Goal: Information Seeking & Learning: Understand process/instructions

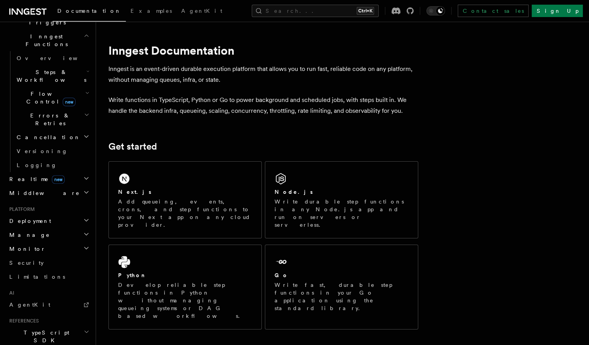
scroll to position [219, 0]
click at [45, 214] on h2 "Deployment" at bounding box center [48, 221] width 85 height 14
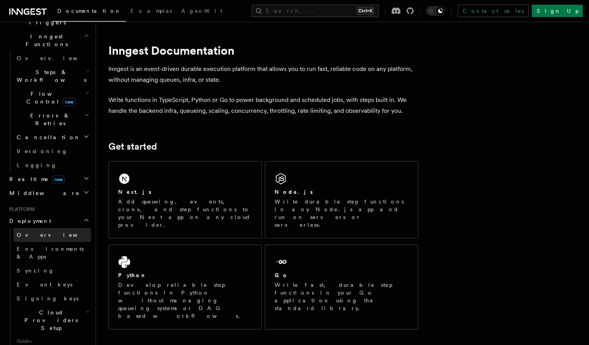
click at [43, 228] on link "Overview" at bounding box center [53, 235] width 78 height 14
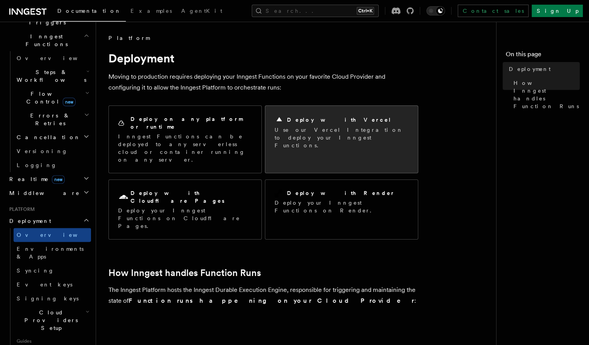
click at [307, 134] on p "Use our Vercel Integration to deploy your Inngest Functions." at bounding box center [342, 137] width 134 height 23
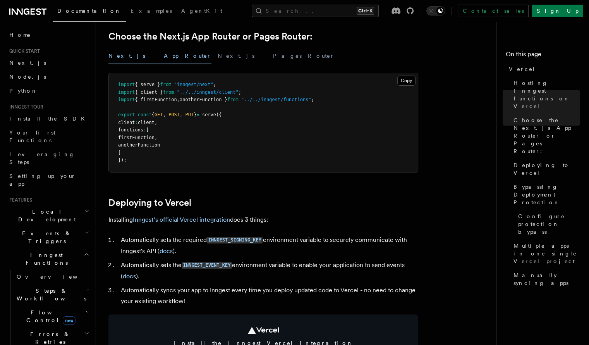
scroll to position [189, 0]
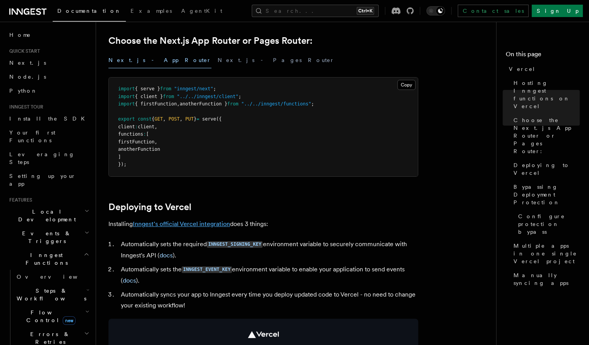
click at [208, 221] on link "Inngest's official Vercel integration" at bounding box center [181, 223] width 97 height 7
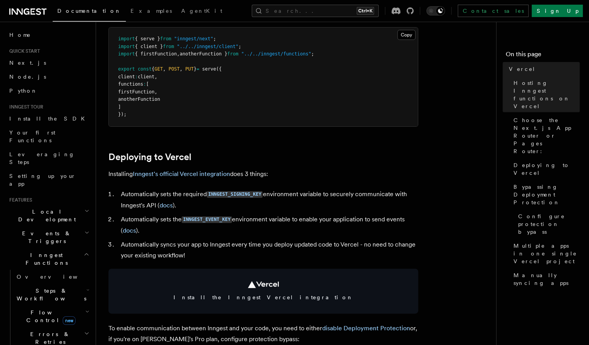
scroll to position [280, 0]
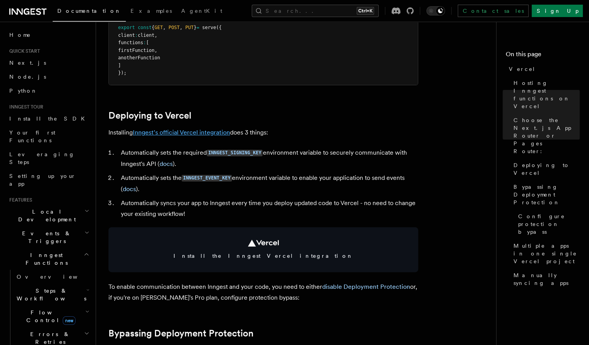
click at [206, 132] on link "Inngest's official Vercel integration" at bounding box center [181, 132] width 97 height 7
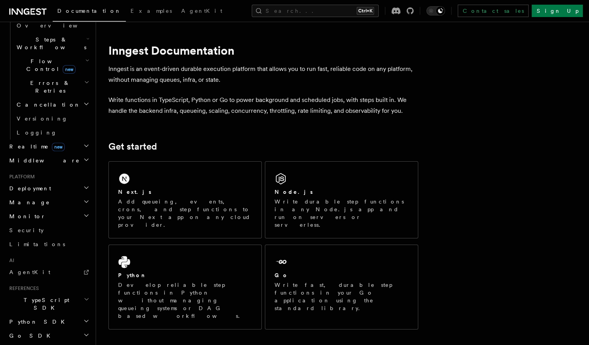
scroll to position [255, 0]
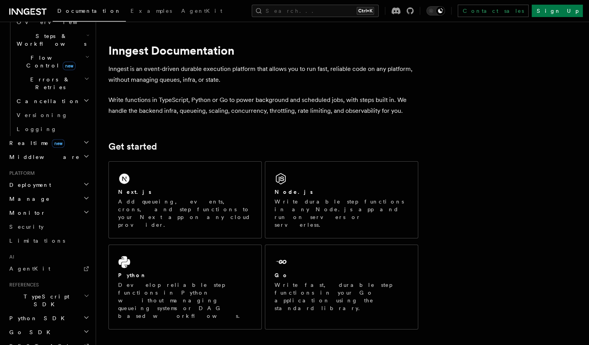
click at [56, 178] on h2 "Deployment" at bounding box center [48, 185] width 85 height 14
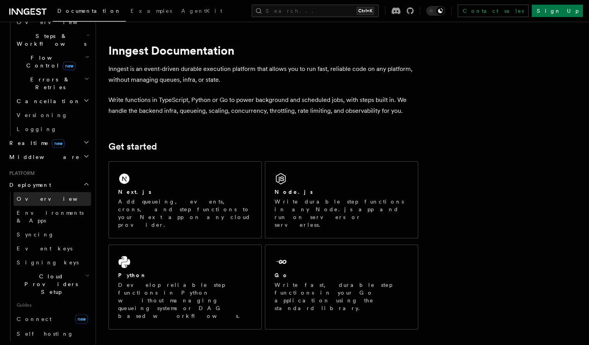
click at [49, 192] on link "Overview" at bounding box center [53, 199] width 78 height 14
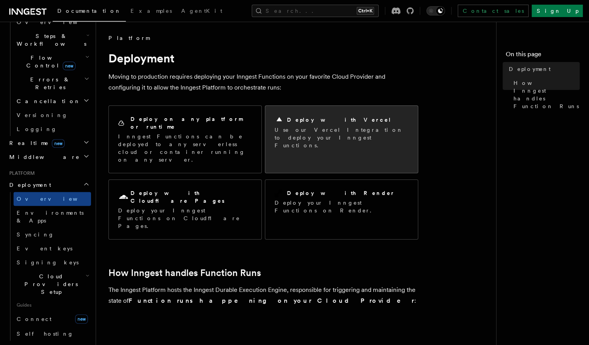
click at [293, 117] on h2 "Deploy with Vercel" at bounding box center [339, 120] width 105 height 8
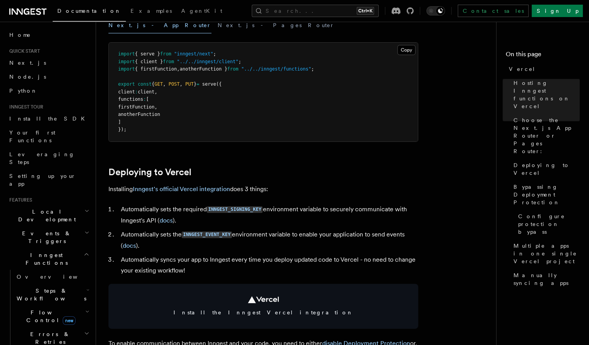
scroll to position [277, 0]
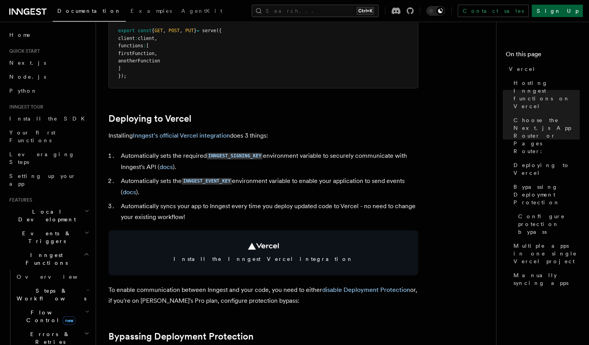
click at [574, 13] on link "Sign Up" at bounding box center [557, 11] width 51 height 12
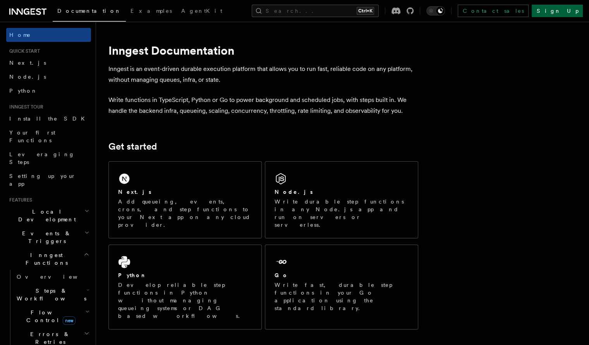
click at [572, 15] on link "Sign Up" at bounding box center [557, 11] width 51 height 12
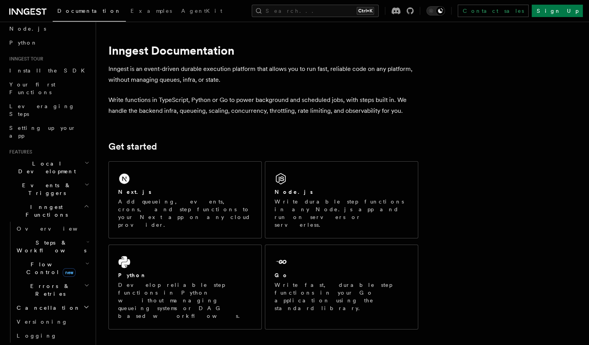
scroll to position [57, 0]
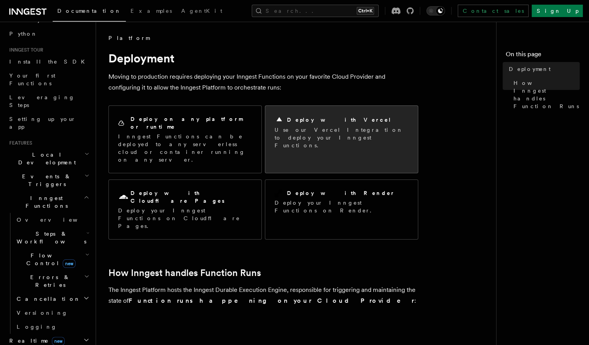
click at [338, 133] on p "Use our Vercel Integration to deploy your Inngest Functions." at bounding box center [342, 137] width 134 height 23
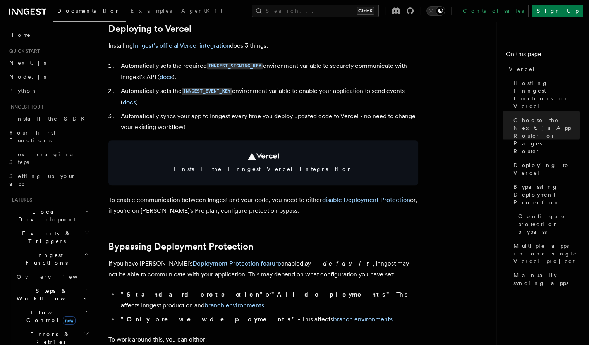
scroll to position [370, 0]
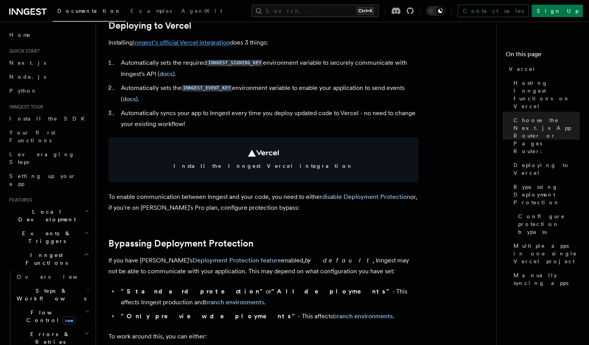
click at [214, 41] on link "Inngest's official Vercel integration" at bounding box center [181, 42] width 97 height 7
